Goal: Information Seeking & Learning: Learn about a topic

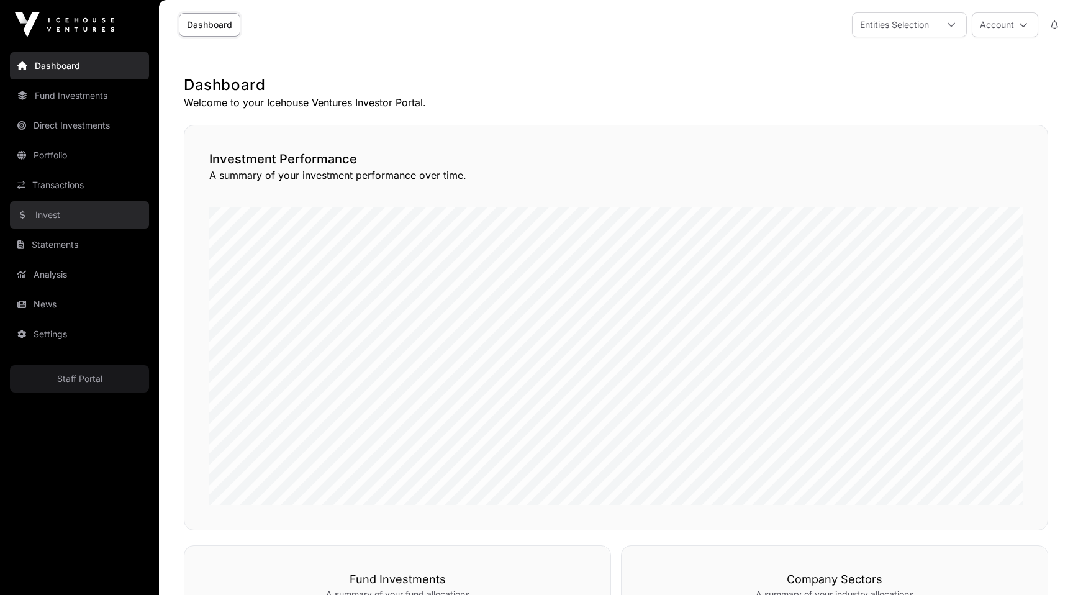
click at [51, 213] on link "Invest" at bounding box center [79, 214] width 139 height 27
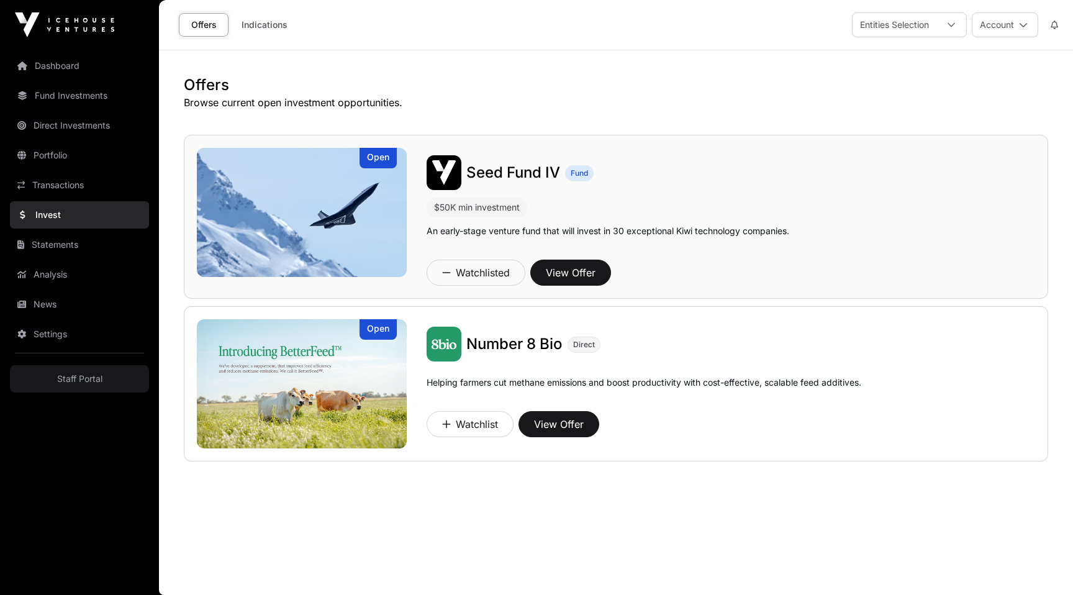
click at [284, 235] on img at bounding box center [302, 212] width 210 height 129
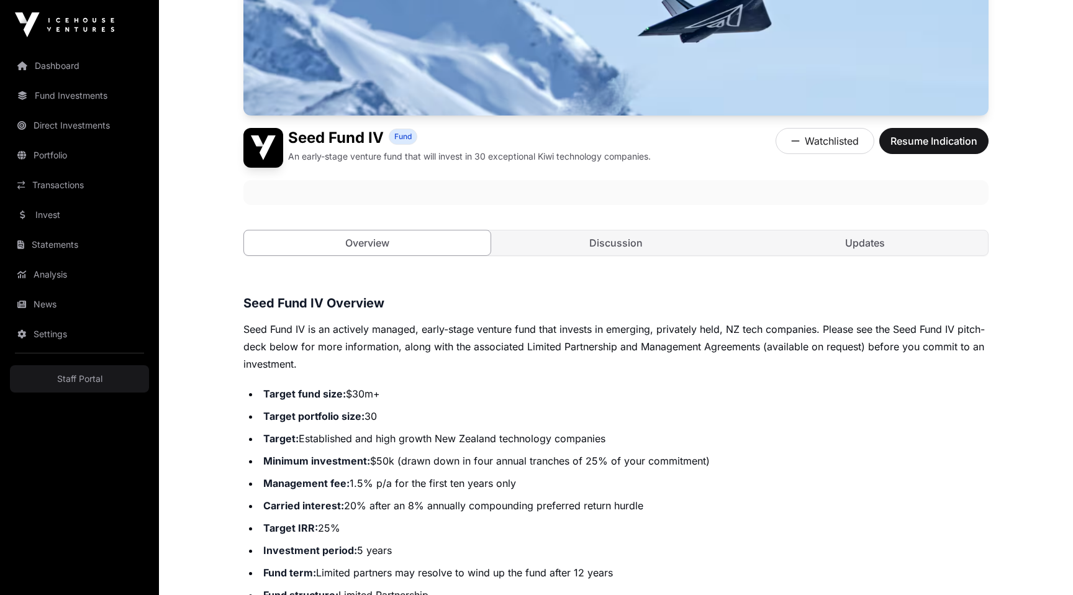
scroll to position [318, 0]
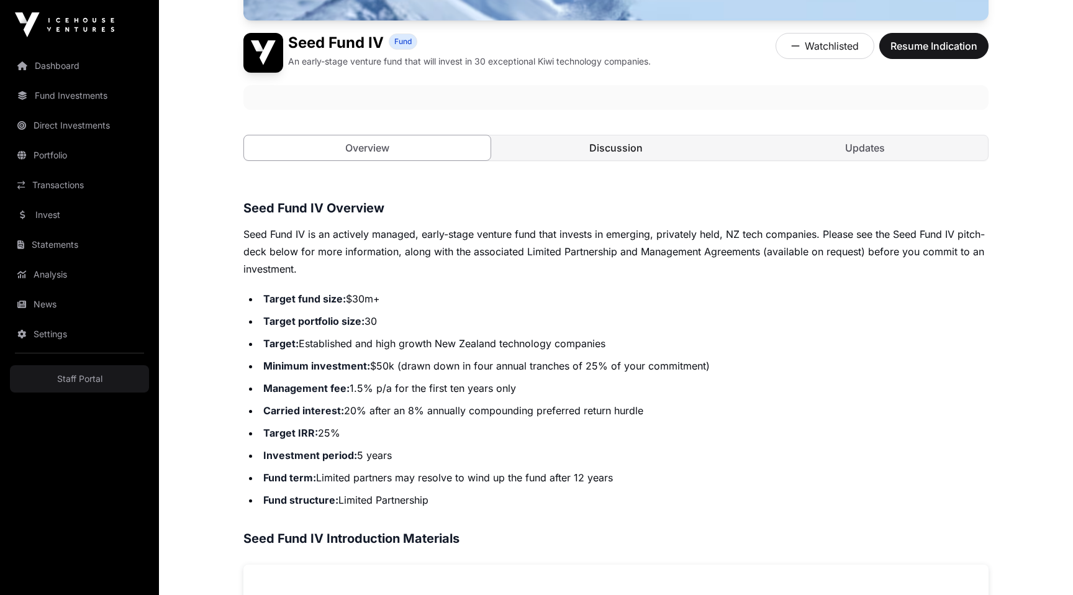
click at [600, 158] on link "Discussion" at bounding box center [616, 147] width 246 height 25
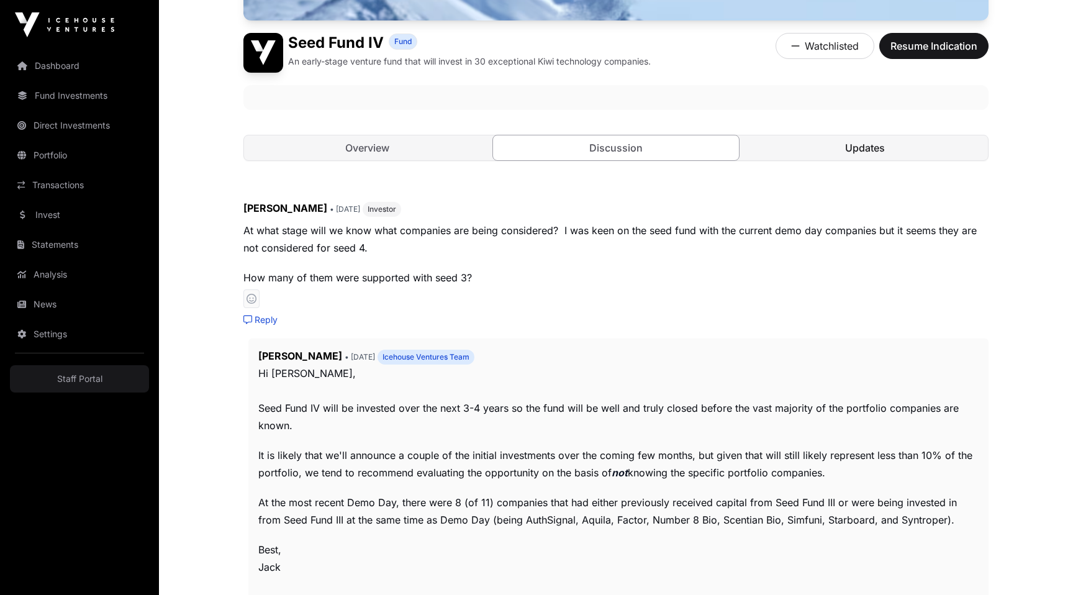
click at [820, 155] on link "Updates" at bounding box center [864, 147] width 246 height 25
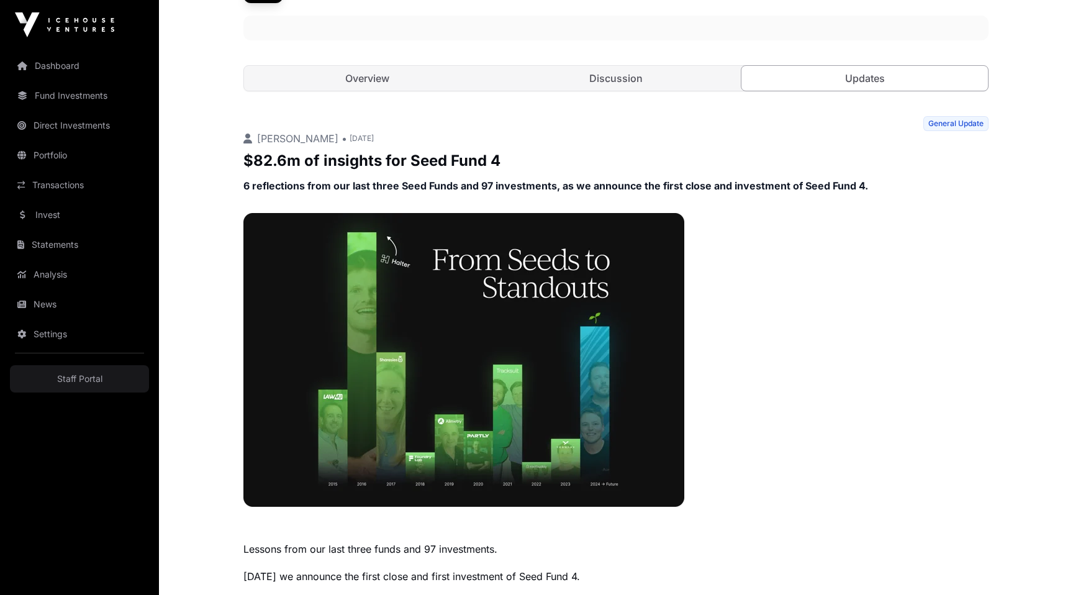
scroll to position [813, 0]
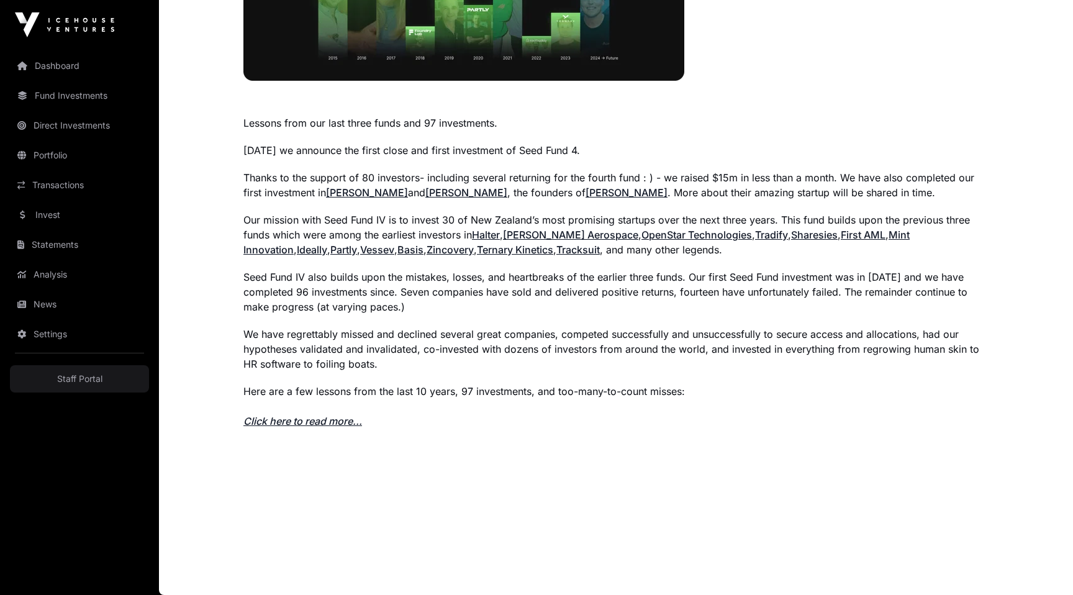
click at [307, 417] on link "Click here to read more..." at bounding box center [302, 421] width 119 height 12
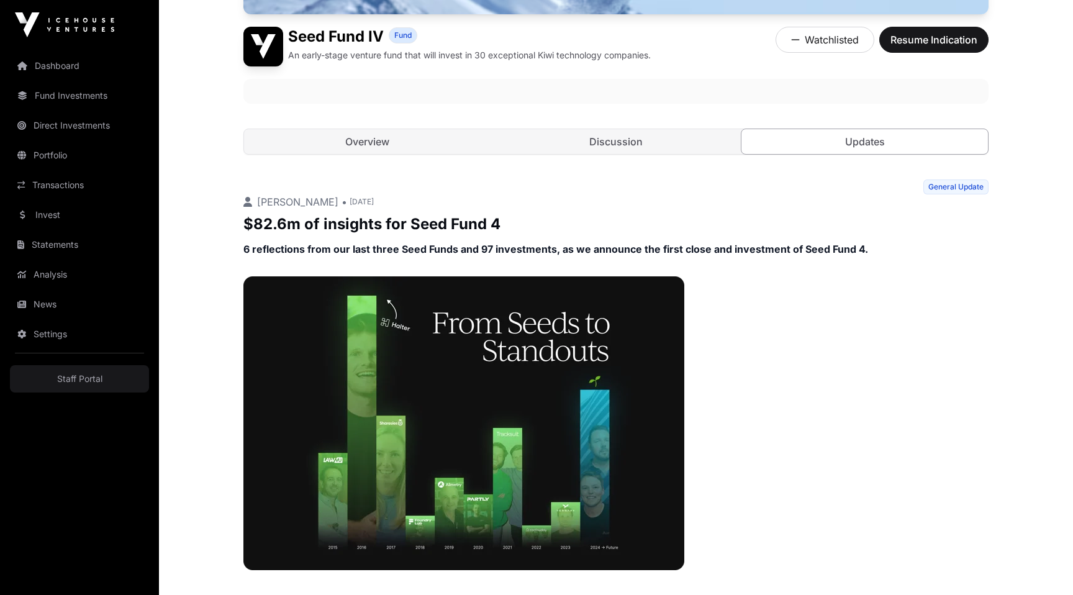
scroll to position [423, 0]
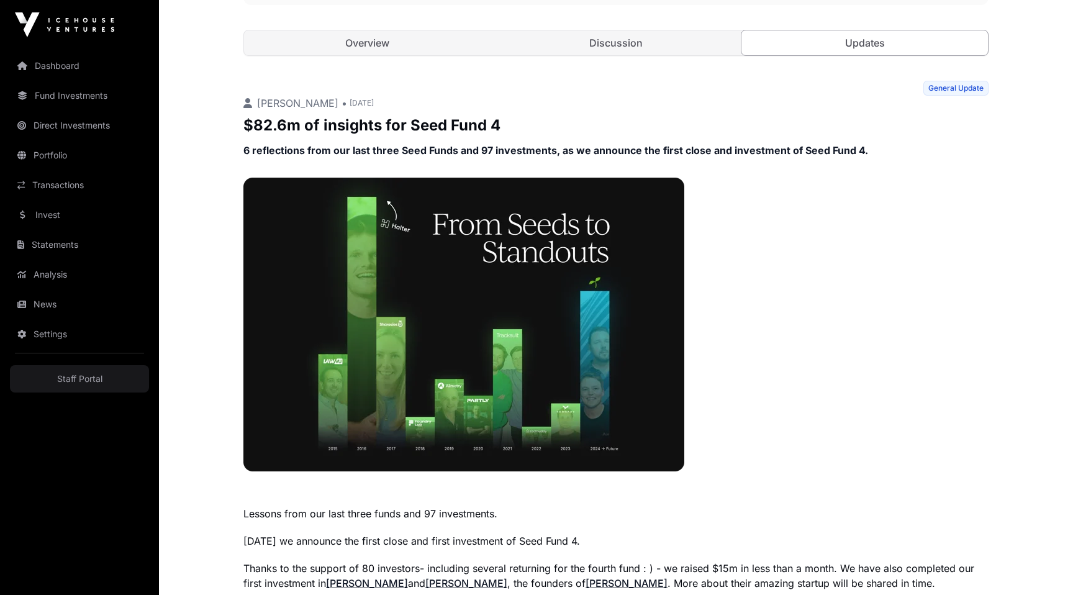
click at [201, 339] on main "Offers Seed Fund IV Open Seed Fund IV Fund An early-stage venture fund that wil…" at bounding box center [616, 307] width 914 height 1358
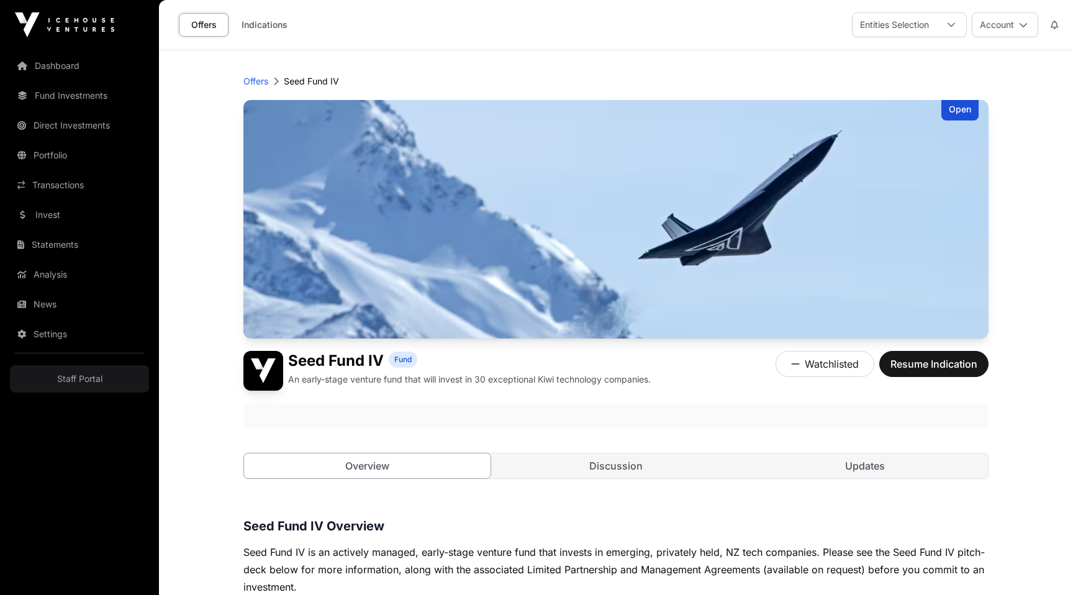
scroll to position [318, 0]
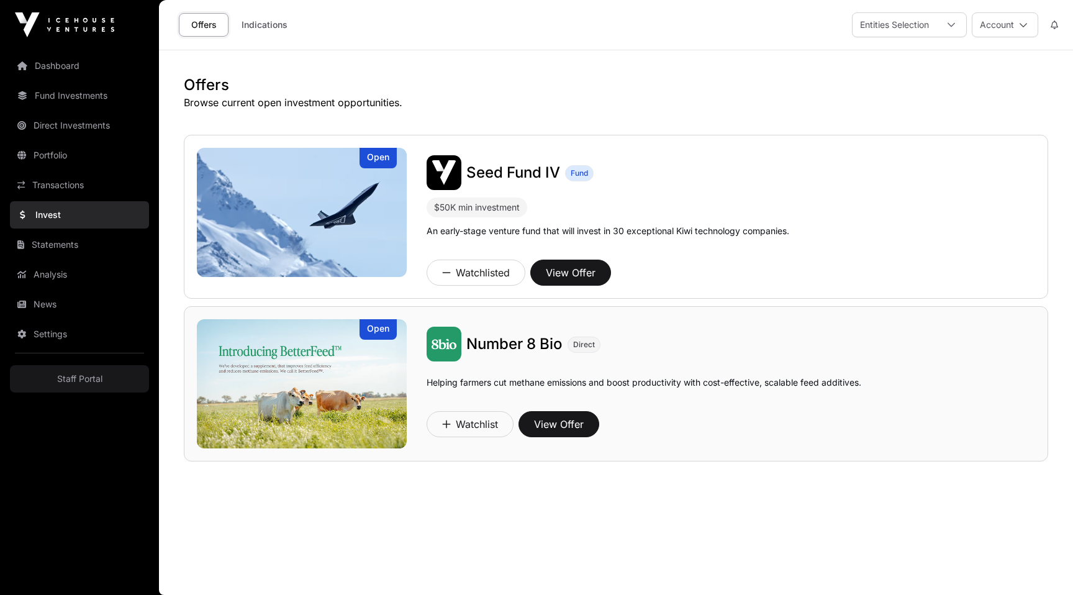
click at [274, 359] on img at bounding box center [302, 383] width 210 height 129
